Goal: Information Seeking & Learning: Check status

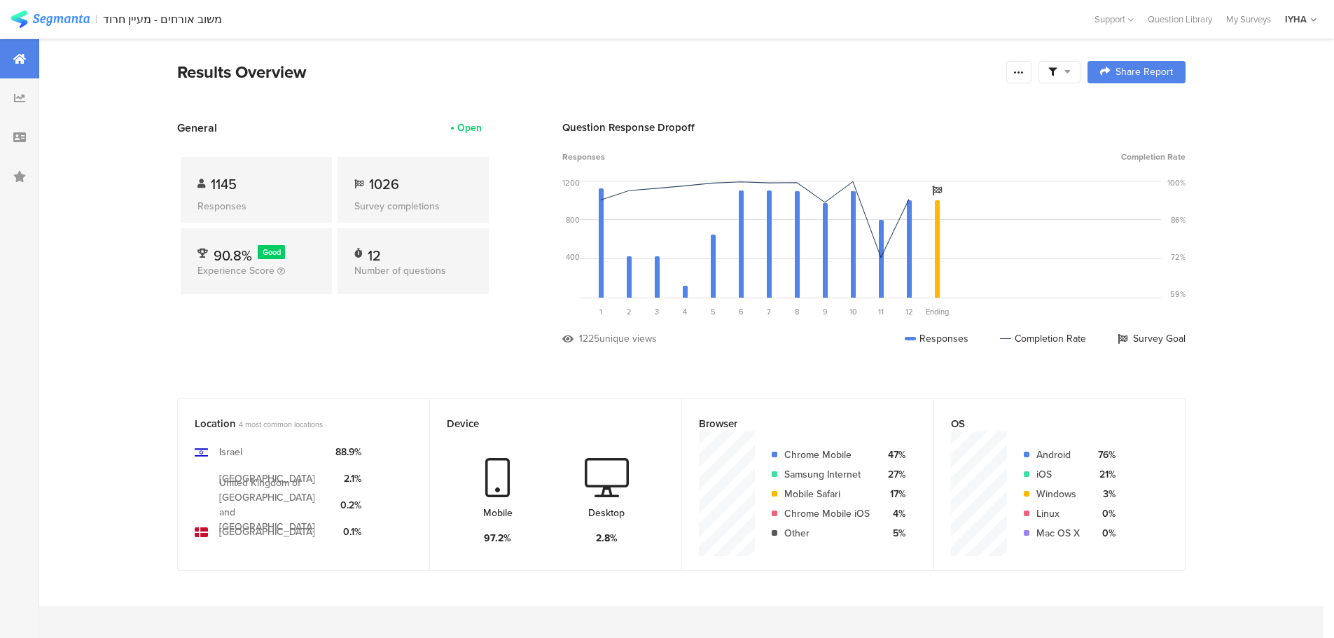
click at [298, 190] on div "1145" at bounding box center [256, 184] width 118 height 21
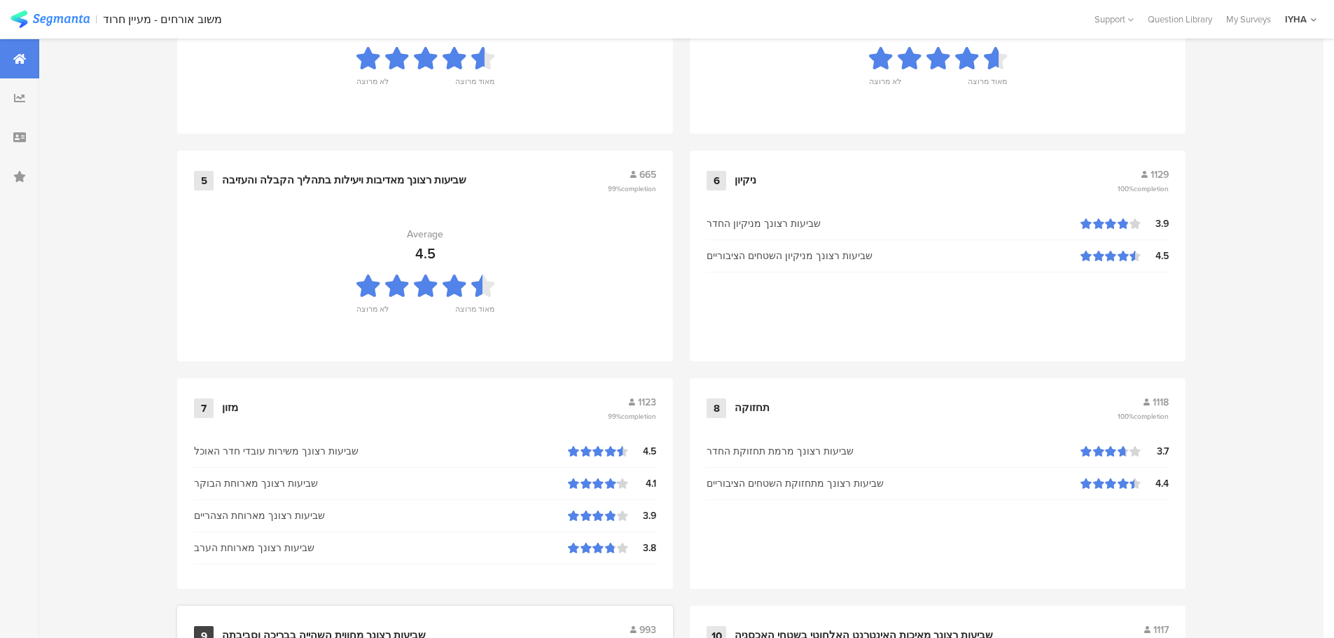
scroll to position [1416, 0]
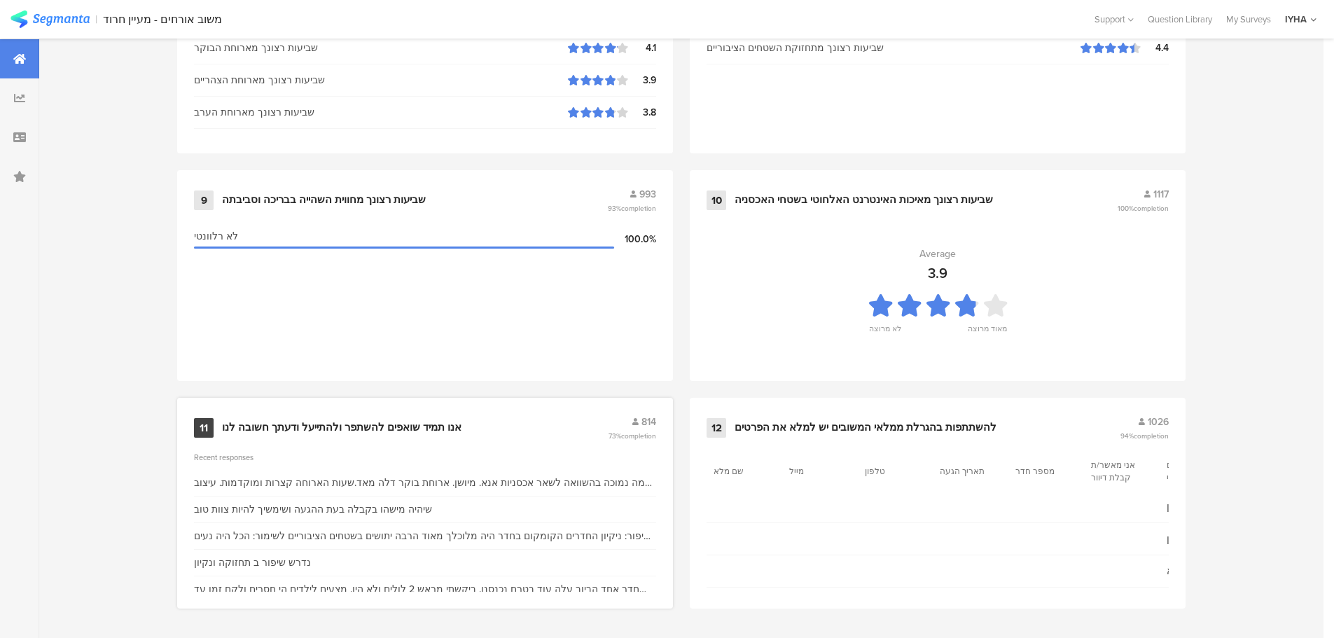
click at [537, 440] on div "11 אנו תמיד שואפים להשתפר ולהתייעל ודעתך חשובה לנו 814 73% completion Recent re…" at bounding box center [425, 503] width 496 height 211
click at [515, 429] on div "אנו תמיד שואפים להשתפר ולהתייעל ודעתך חשובה לנו" at bounding box center [413, 428] width 383 height 14
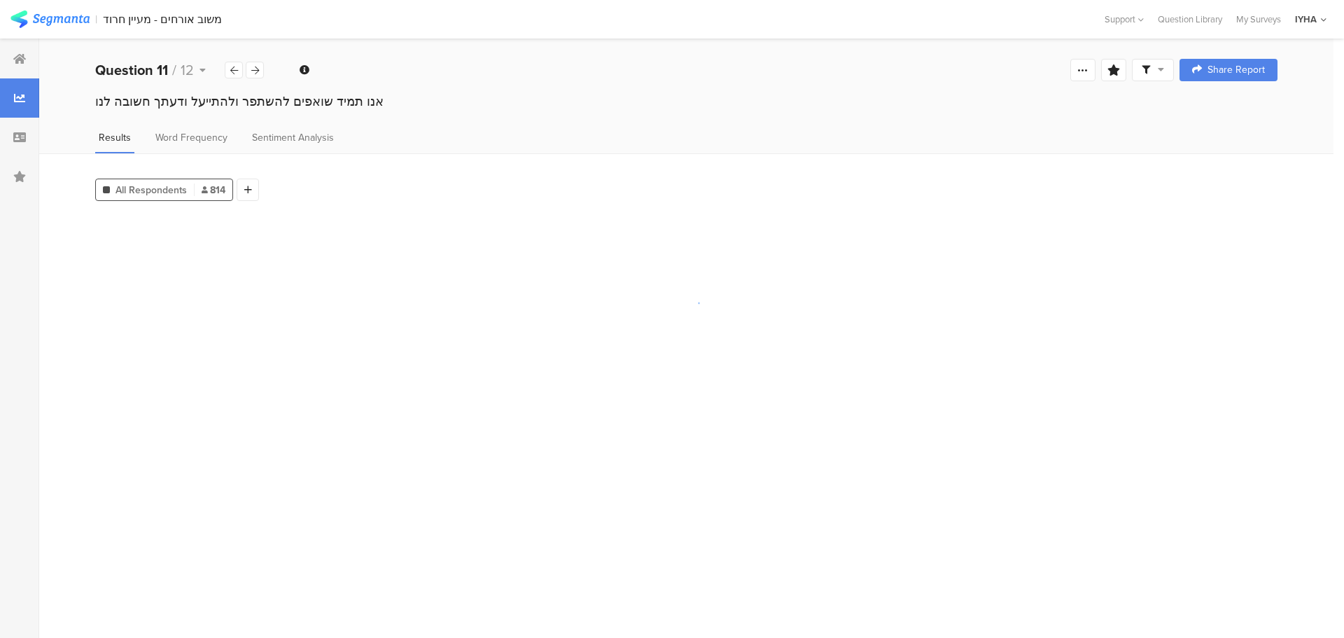
click at [515, 429] on section at bounding box center [686, 421] width 1183 height 412
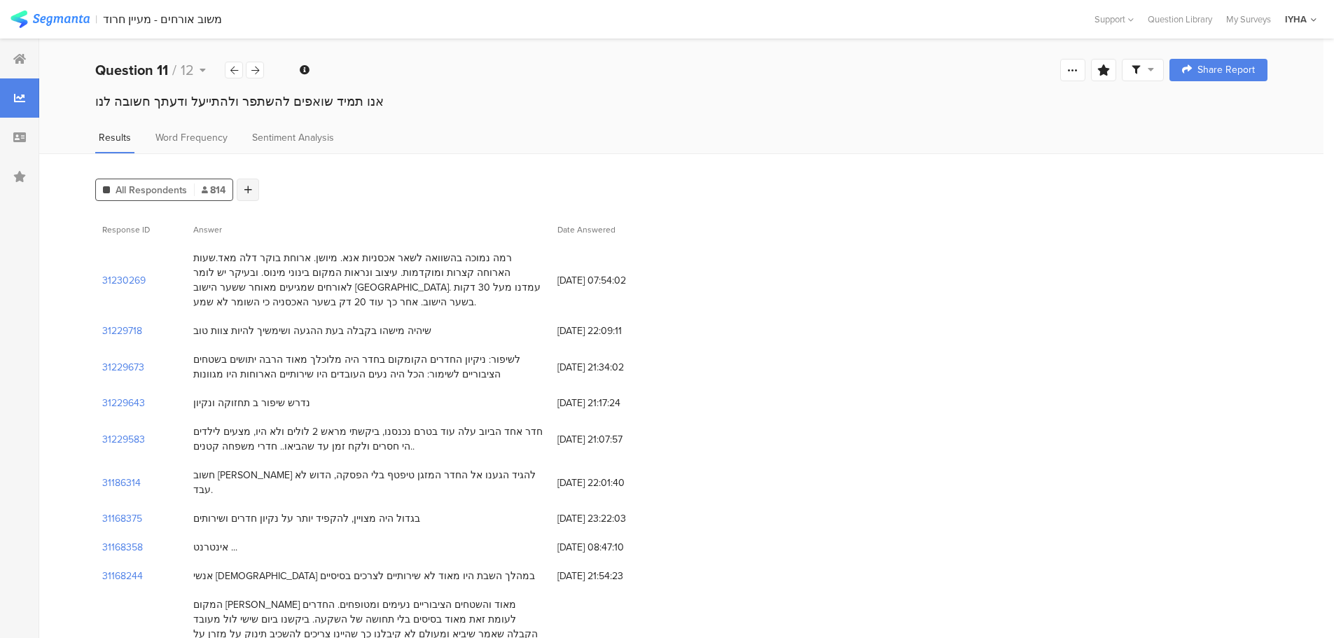
click at [244, 187] on icon at bounding box center [248, 190] width 8 height 10
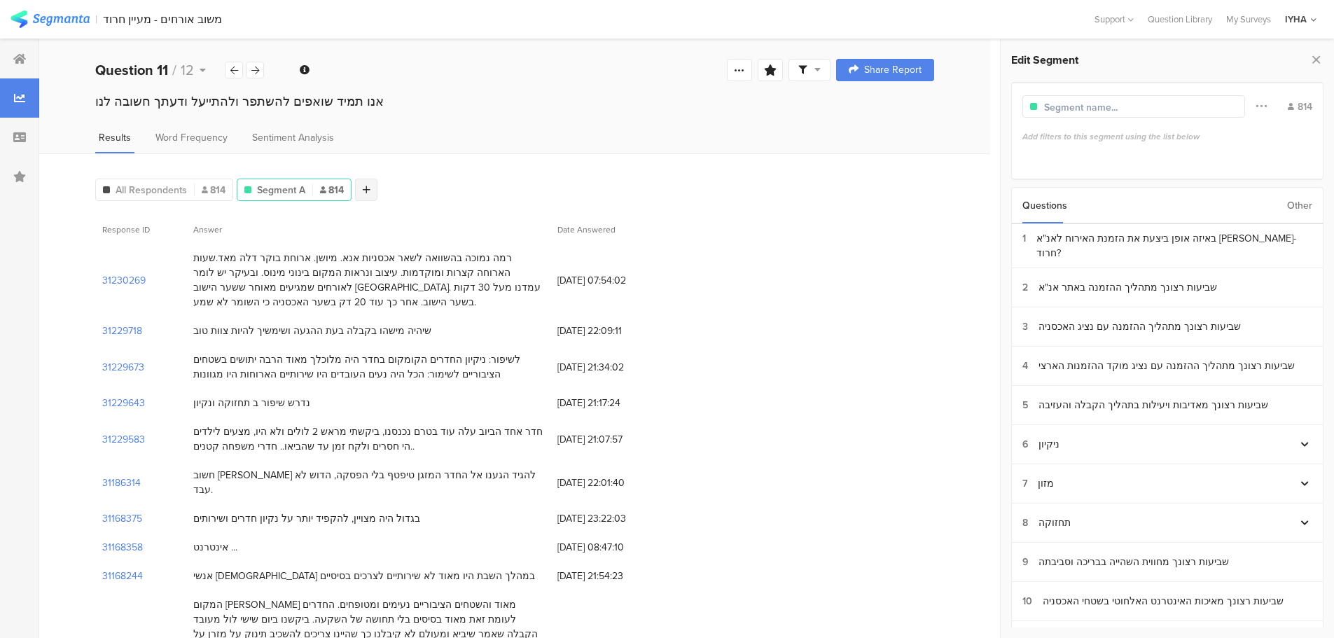
click at [368, 191] on icon at bounding box center [367, 190] width 8 height 10
